Goal: Communication & Community: Answer question/provide support

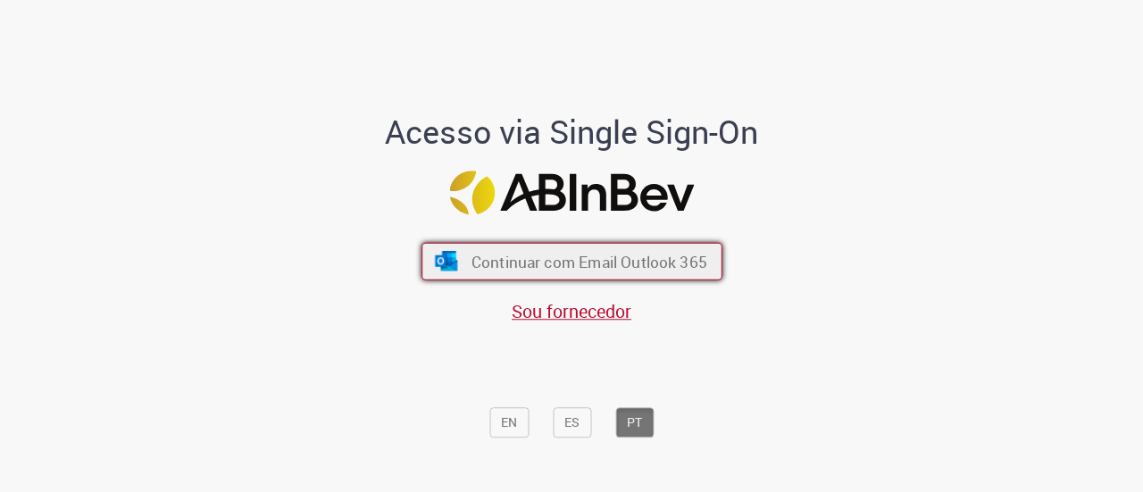
click at [557, 272] on button "Continuar com Email Outlook 365" at bounding box center [572, 262] width 301 height 38
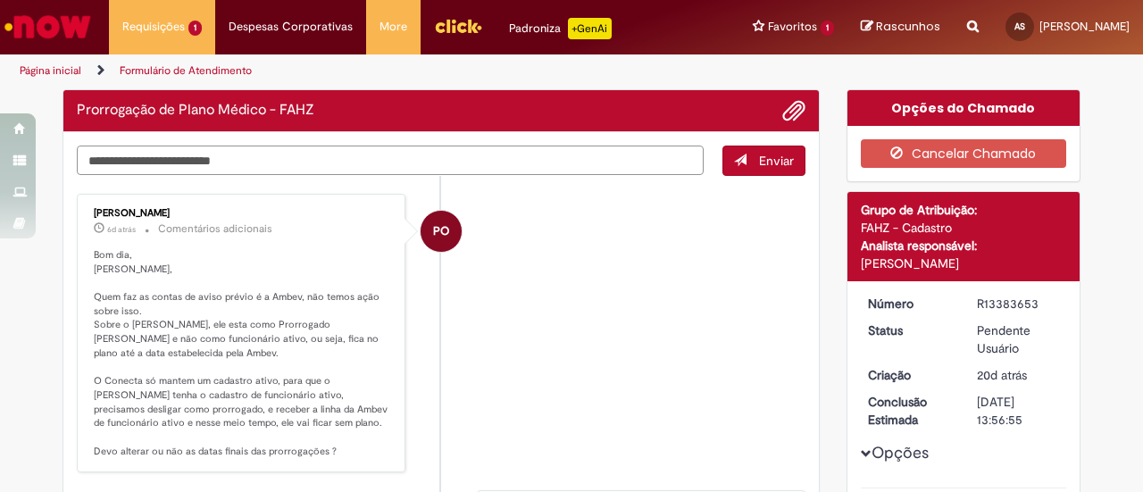
click at [341, 158] on textarea "Digite sua mensagem aqui..." at bounding box center [390, 160] width 627 height 29
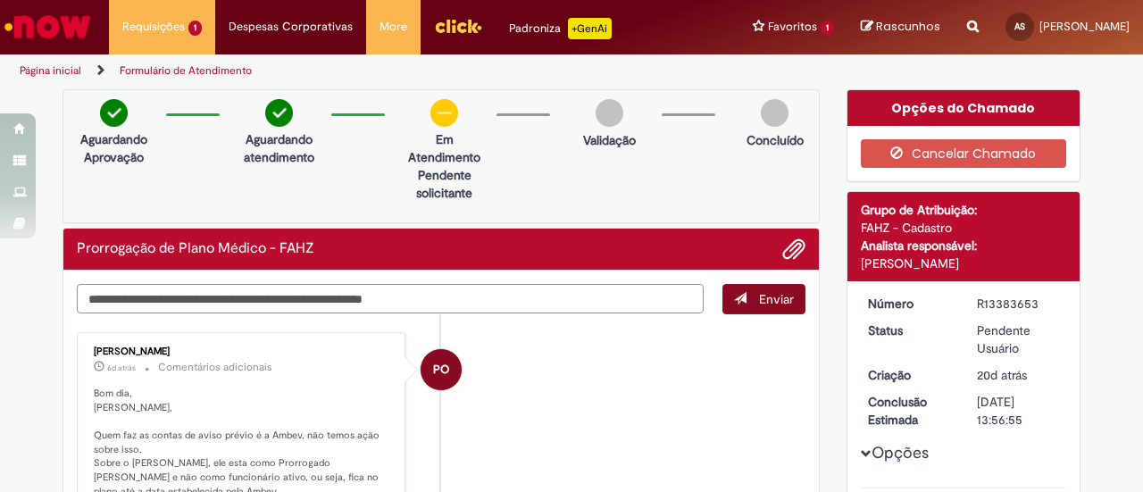
type textarea "**********"
click at [783, 297] on span "Enviar" at bounding box center [776, 299] width 35 height 16
